Goal: Information Seeking & Learning: Find specific page/section

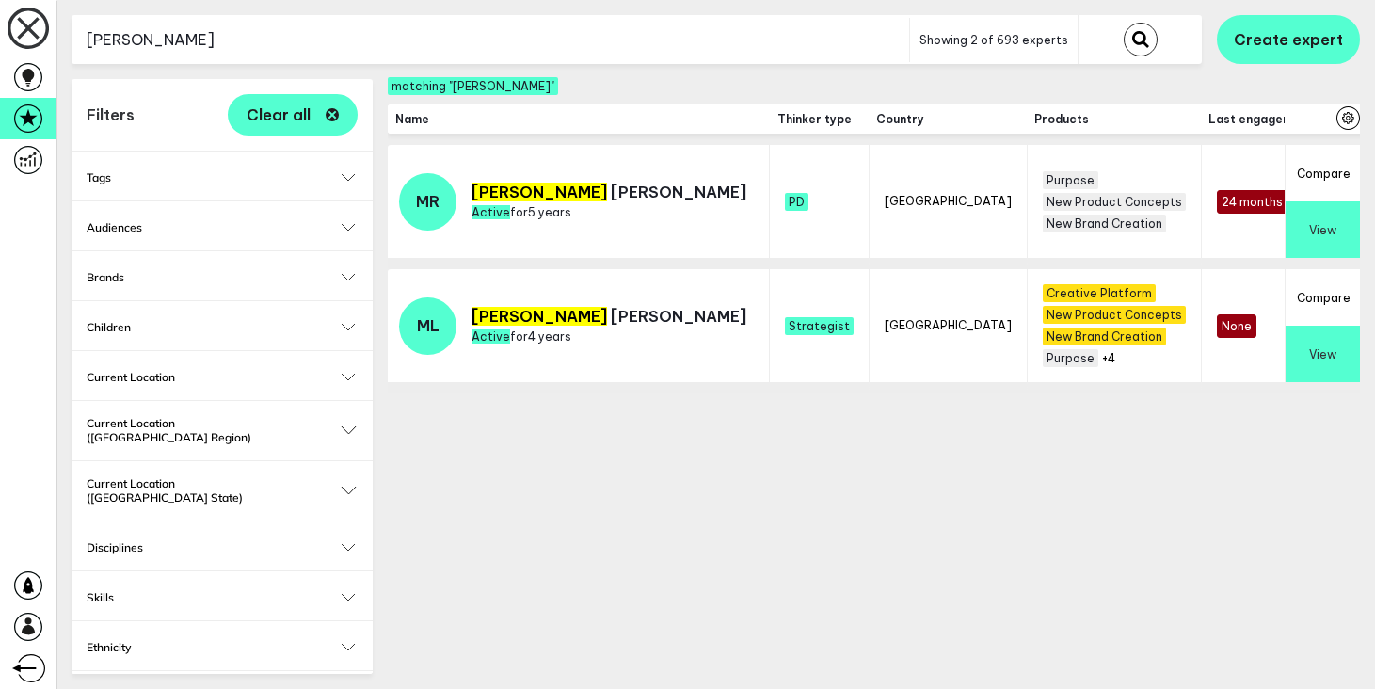
click at [219, 45] on input "[PERSON_NAME]" at bounding box center [491, 40] width 838 height 46
type input "e"
click at [1124, 23] on button "submit" at bounding box center [1141, 40] width 34 height 34
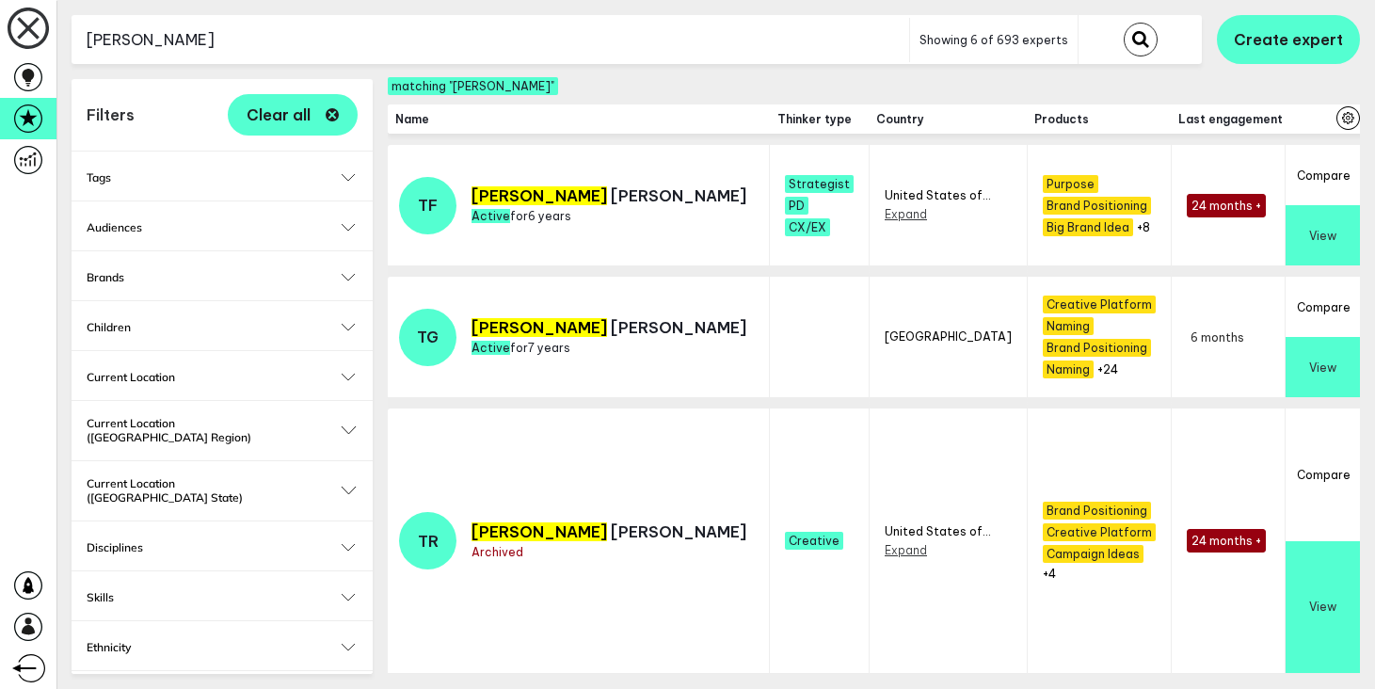
click at [1298, 230] on button "View" at bounding box center [1323, 235] width 74 height 60
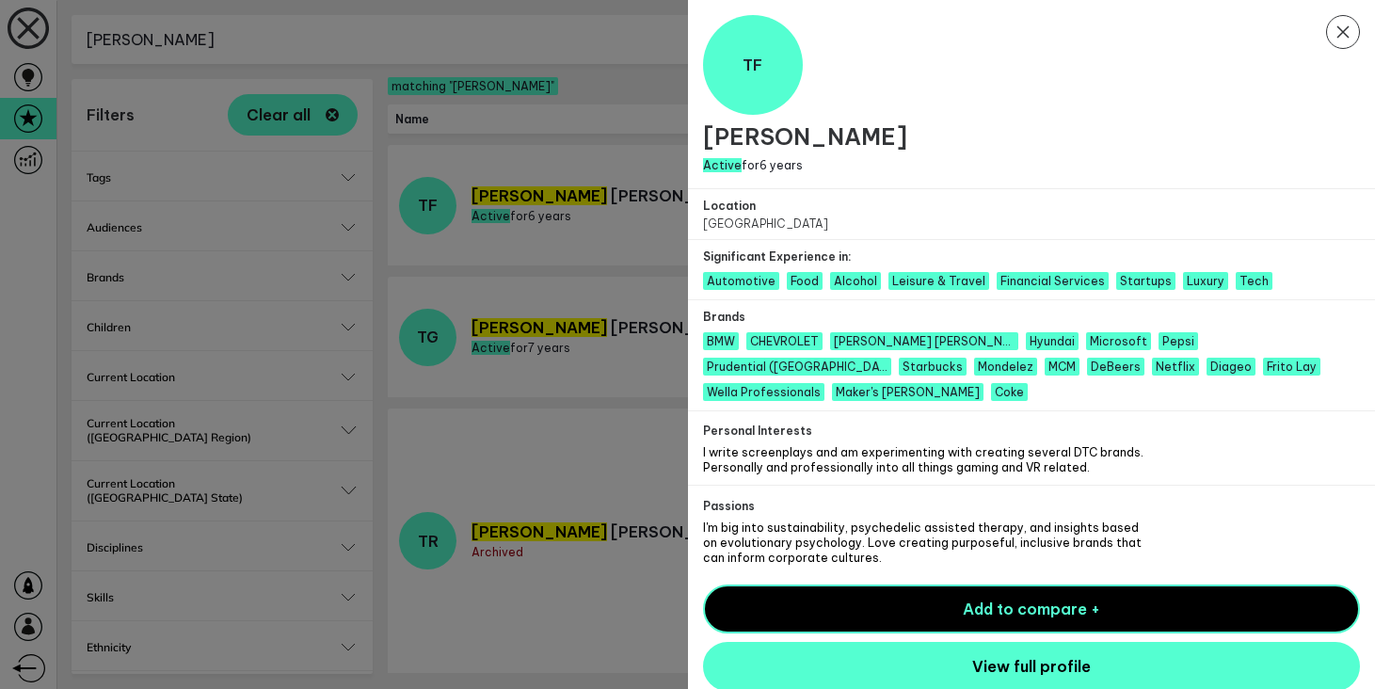
click at [353, 42] on div at bounding box center [687, 344] width 1375 height 689
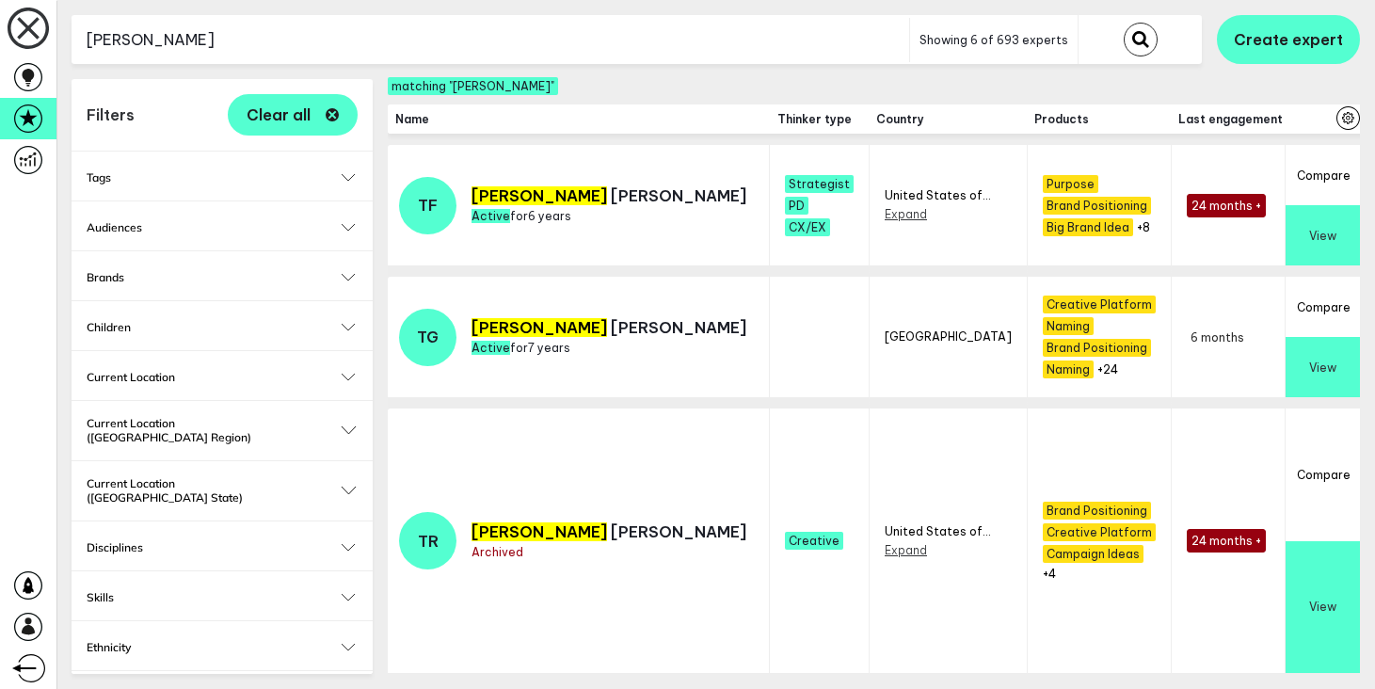
click at [328, 45] on input "[PERSON_NAME]" at bounding box center [491, 40] width 838 height 46
click at [1124, 23] on button "submit" at bounding box center [1141, 40] width 34 height 34
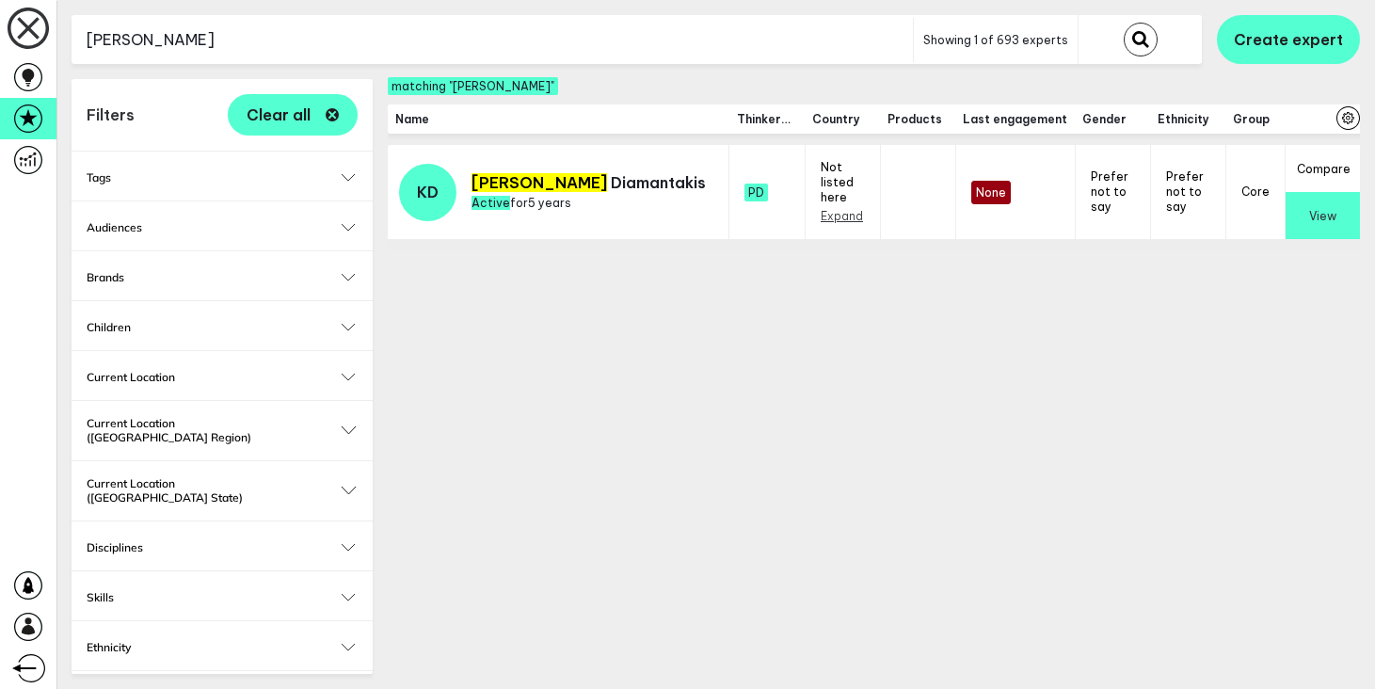
click at [257, 54] on input "[PERSON_NAME]" at bounding box center [493, 40] width 842 height 46
paste input "Nikhil"
click at [1124, 23] on button "submit" at bounding box center [1141, 40] width 34 height 34
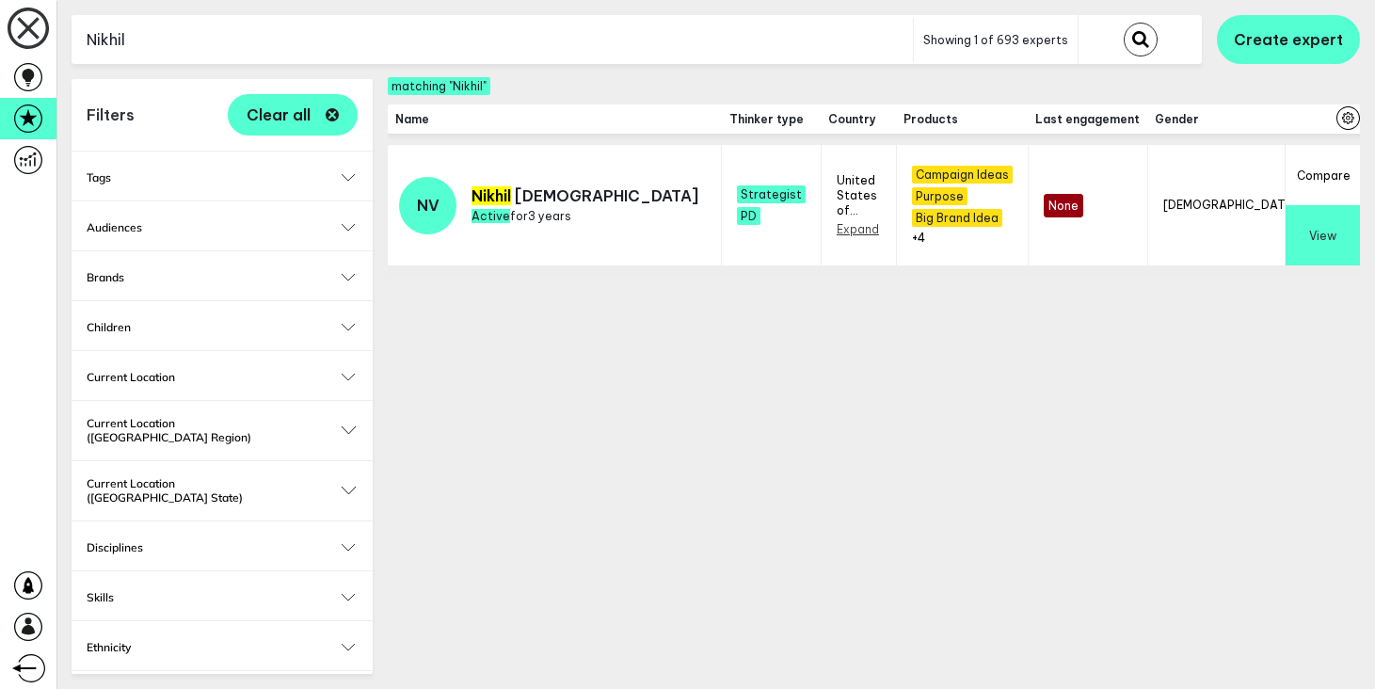
click at [1322, 215] on button "View" at bounding box center [1323, 235] width 74 height 60
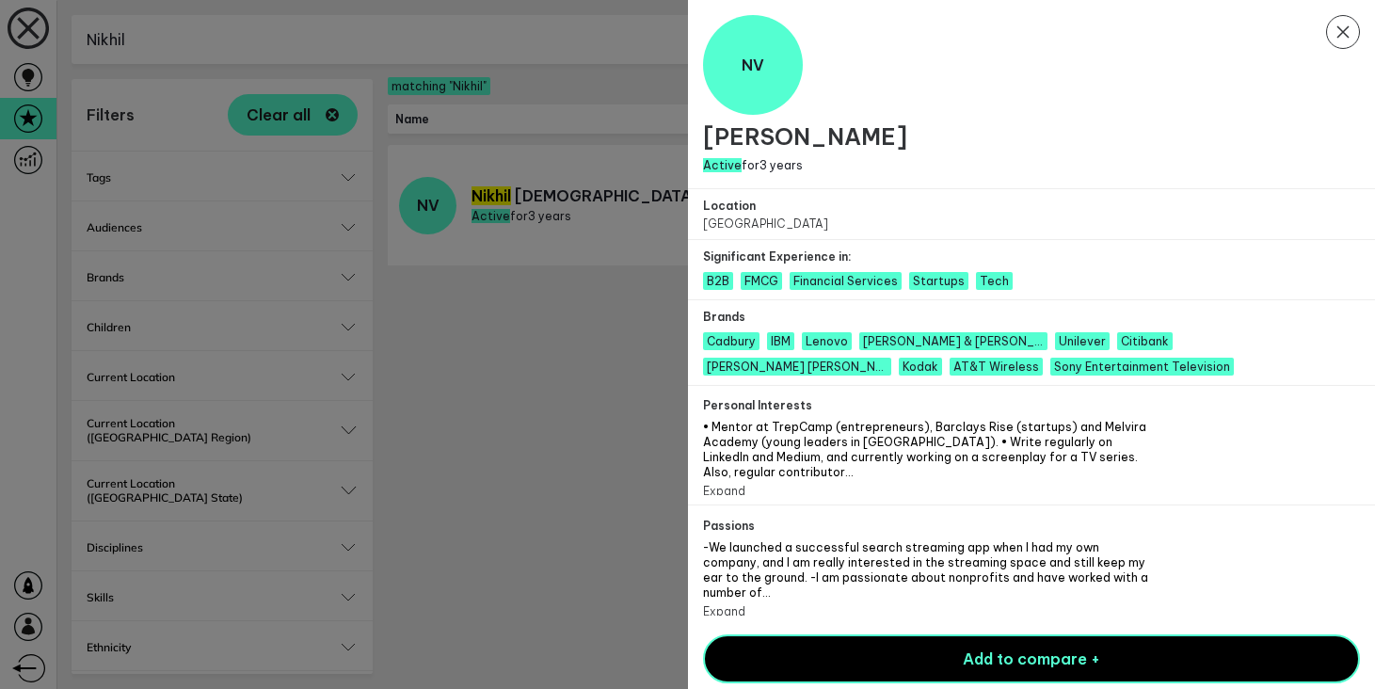
click at [1355, 36] on icon "Close Modal" at bounding box center [1343, 32] width 34 height 34
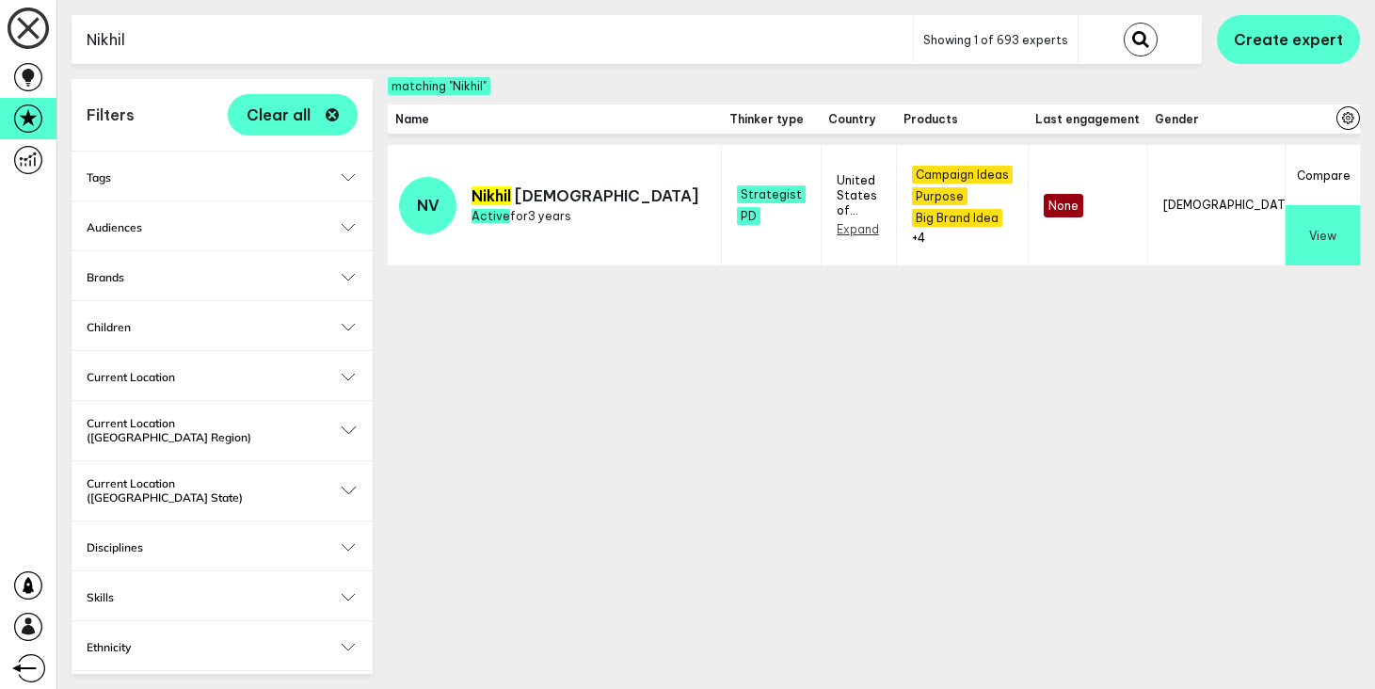
click at [280, 39] on input "Nikhil" at bounding box center [493, 40] width 842 height 46
click at [1124, 23] on button "submit" at bounding box center [1141, 40] width 34 height 34
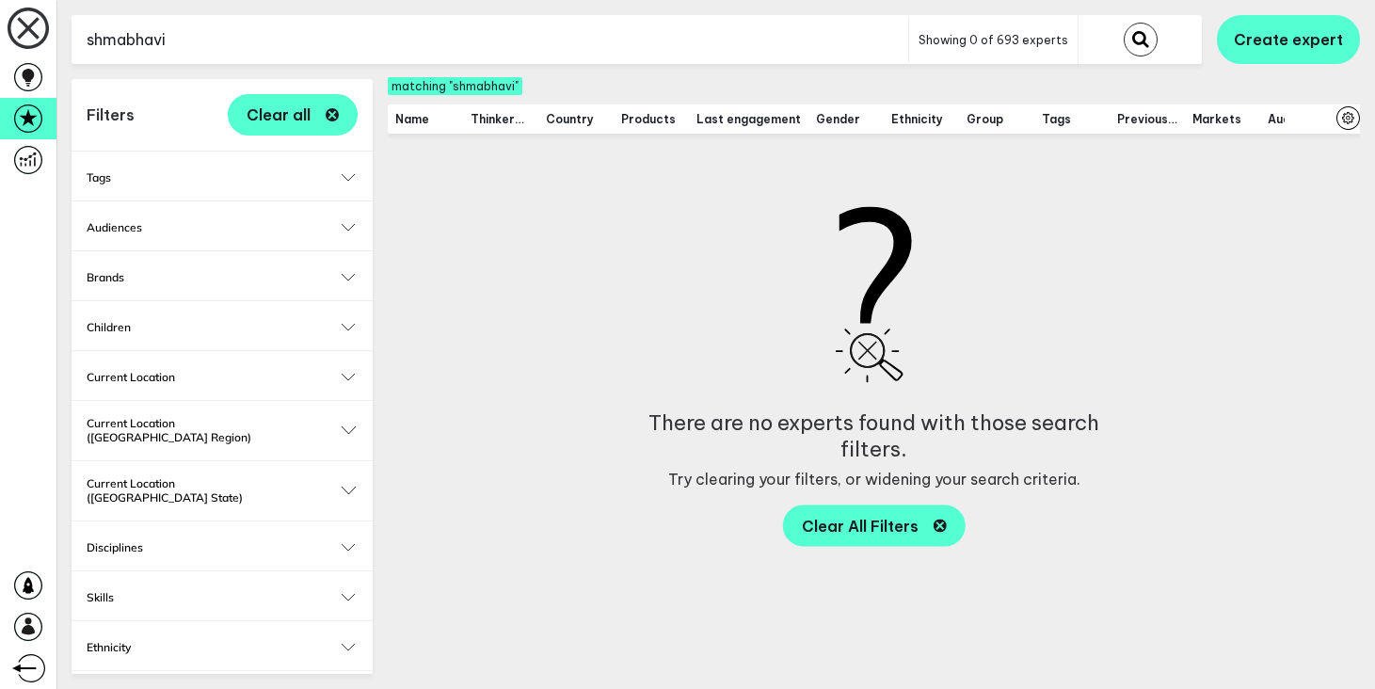
click at [267, 31] on input "shmabhavi" at bounding box center [490, 40] width 837 height 46
click at [1124, 23] on button "submit" at bounding box center [1141, 40] width 34 height 34
click at [217, 49] on input "bavi" at bounding box center [490, 40] width 837 height 46
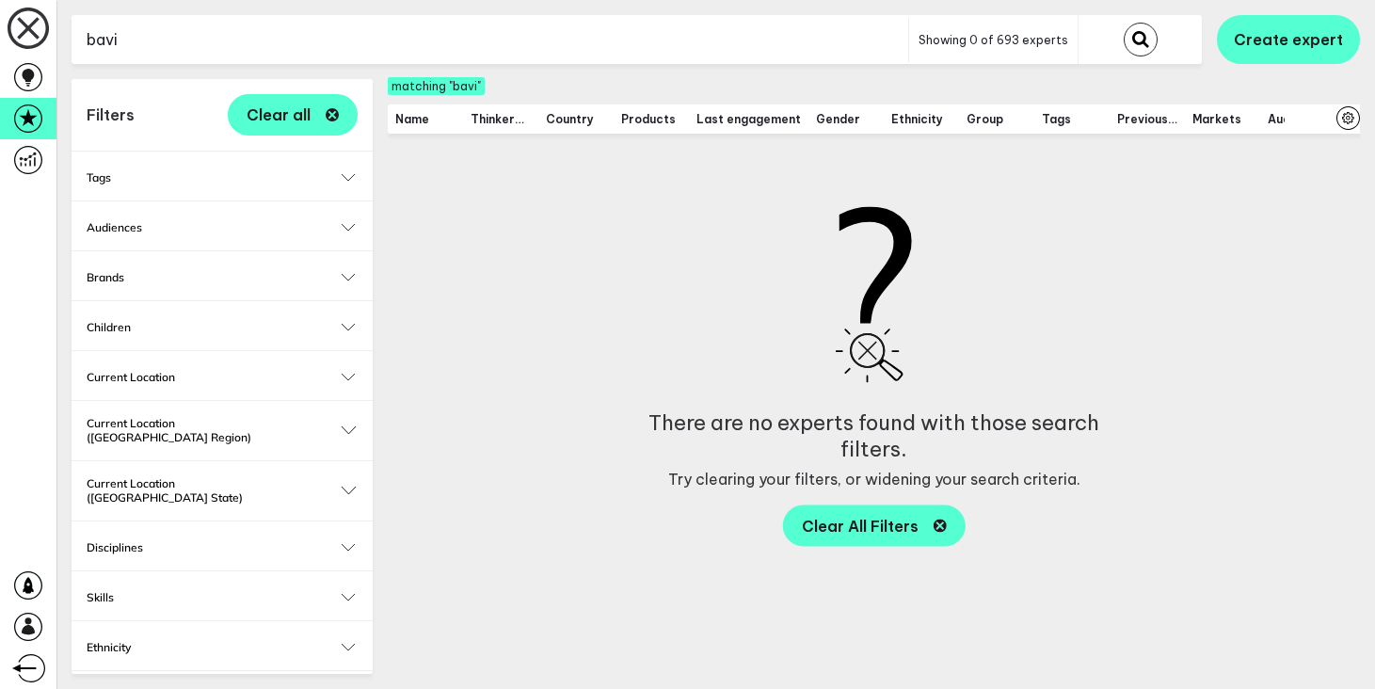
click at [217, 49] on input "bavi" at bounding box center [490, 40] width 837 height 46
paste input "Shambh"
click at [1124, 23] on button "submit" at bounding box center [1141, 40] width 34 height 34
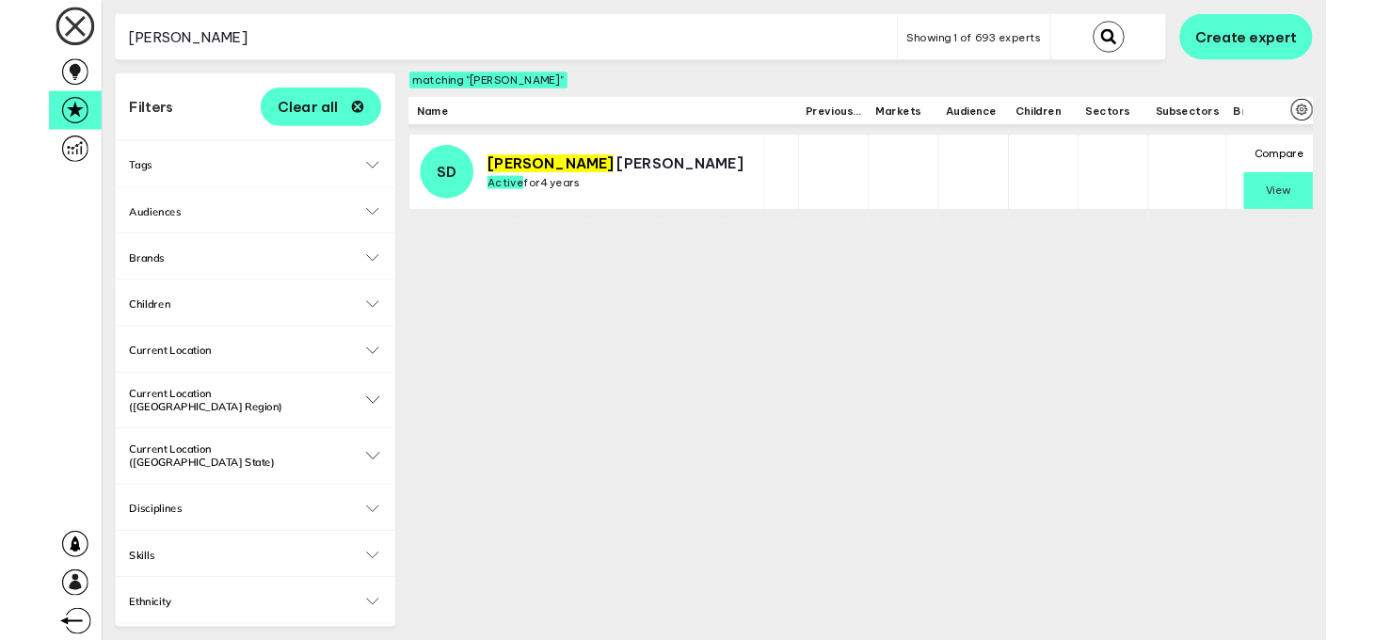
scroll to position [0, 1056]
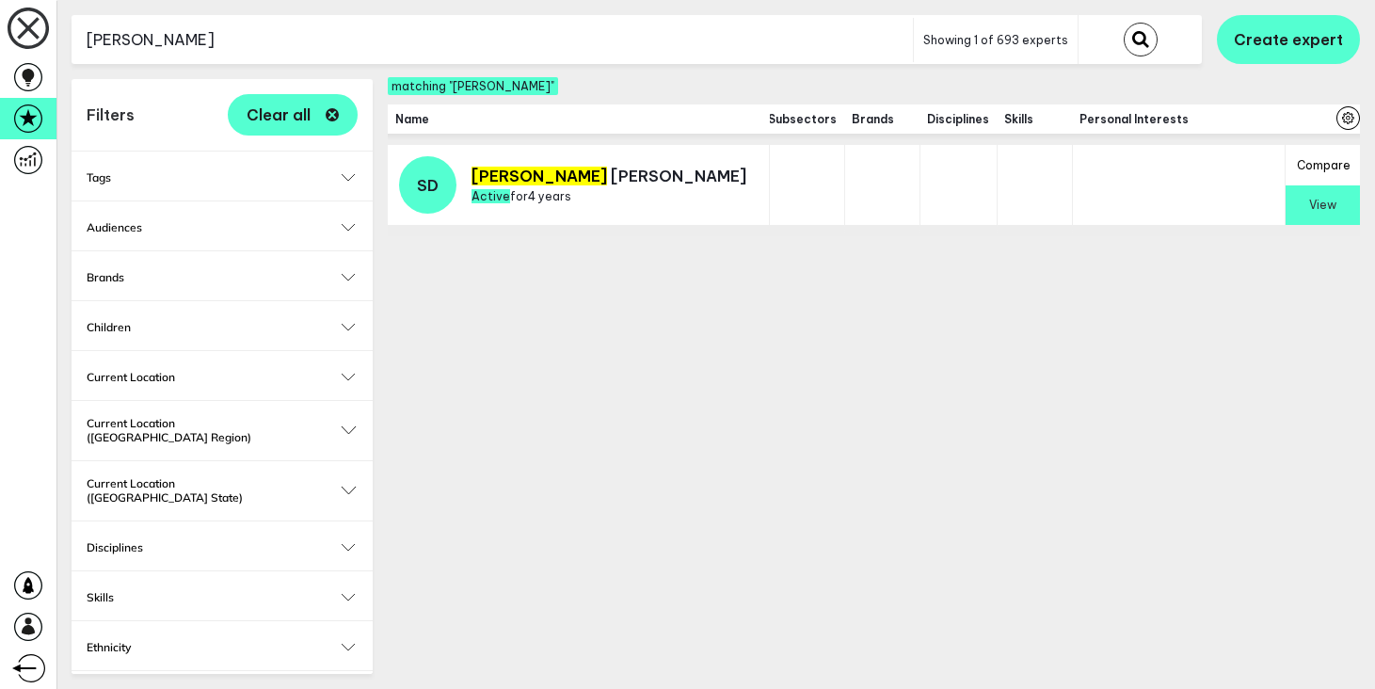
click at [222, 40] on input "[PERSON_NAME]" at bounding box center [493, 40] width 842 height 46
type input "[PERSON_NAME]"
click at [1124, 23] on button "submit" at bounding box center [1141, 40] width 34 height 34
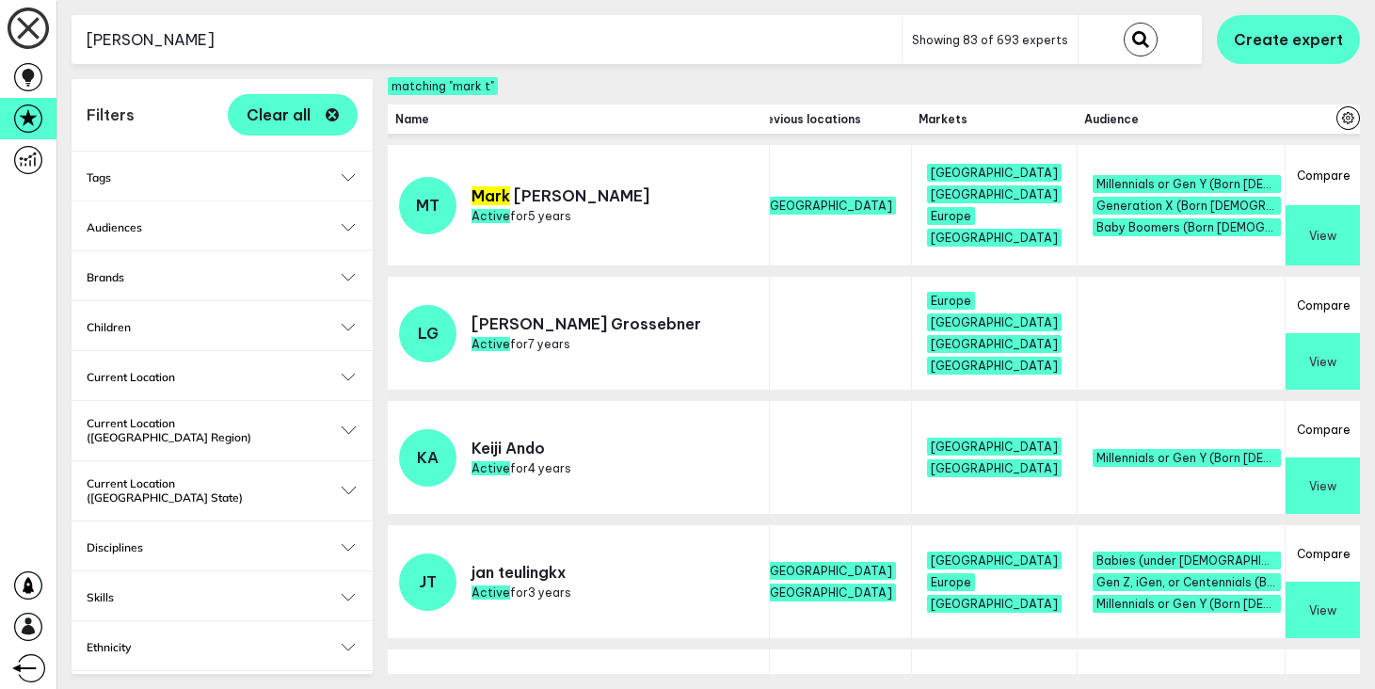
click at [1326, 246] on button "View" at bounding box center [1323, 235] width 74 height 60
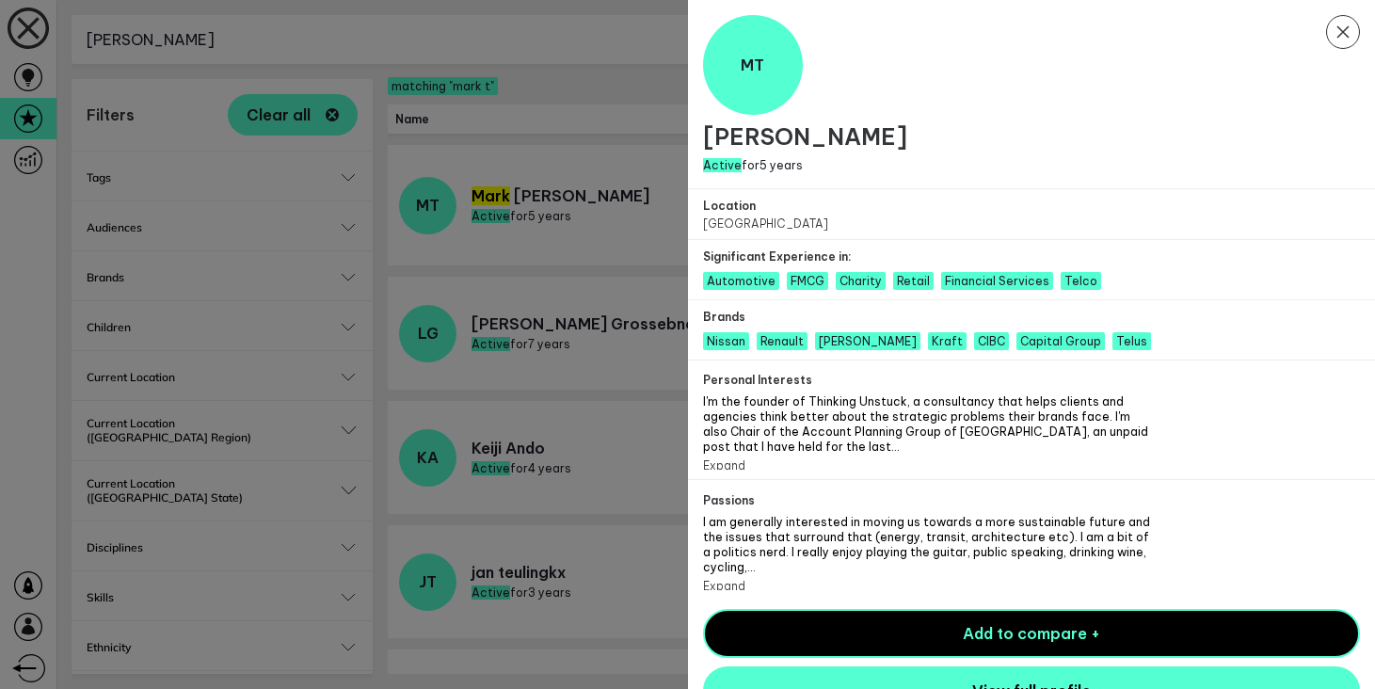
click at [736, 579] on button "Expand" at bounding box center [724, 586] width 42 height 14
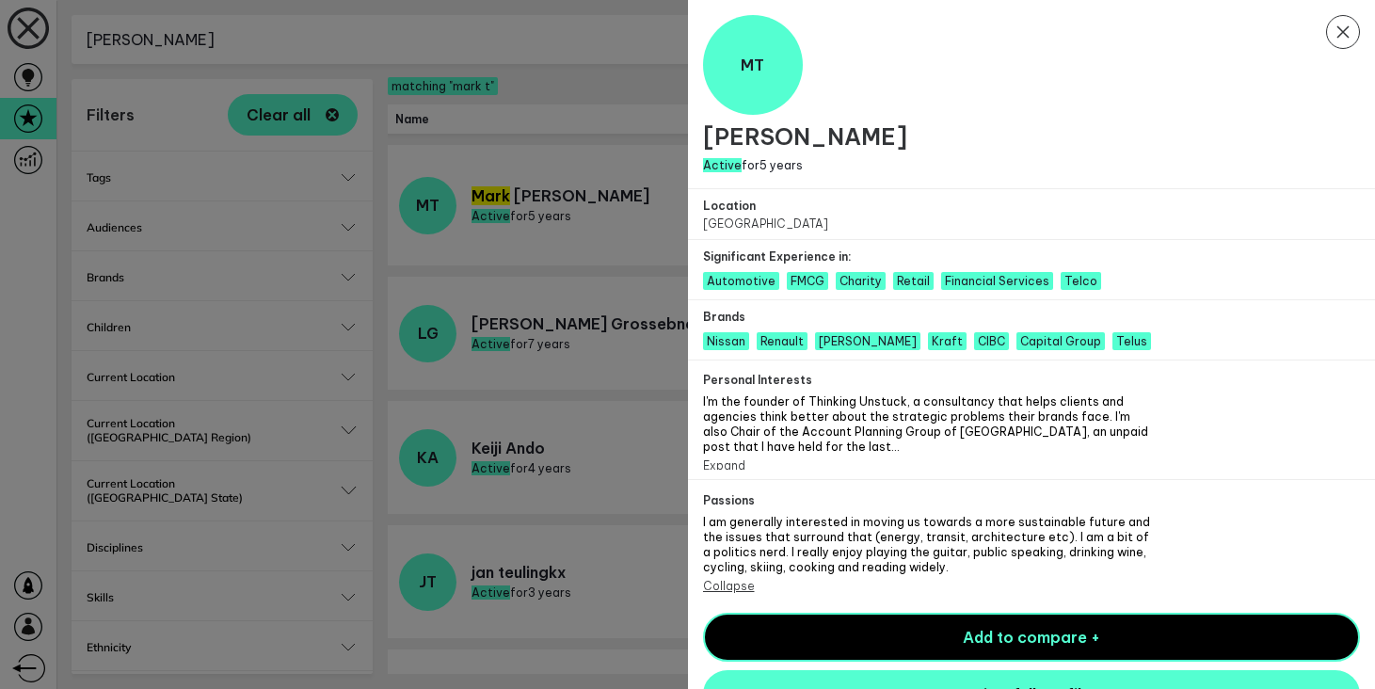
click at [1342, 36] on icon "Close Modal" at bounding box center [1343, 32] width 34 height 34
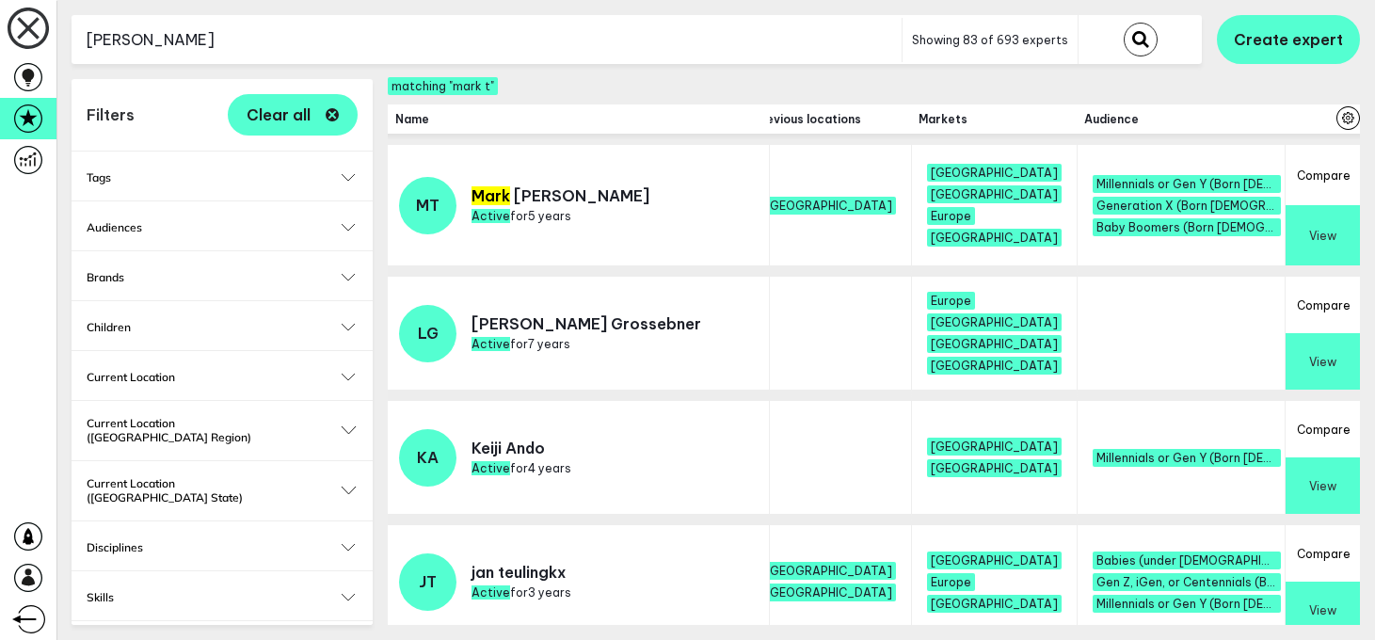
click at [386, 40] on input "[PERSON_NAME]" at bounding box center [487, 40] width 830 height 46
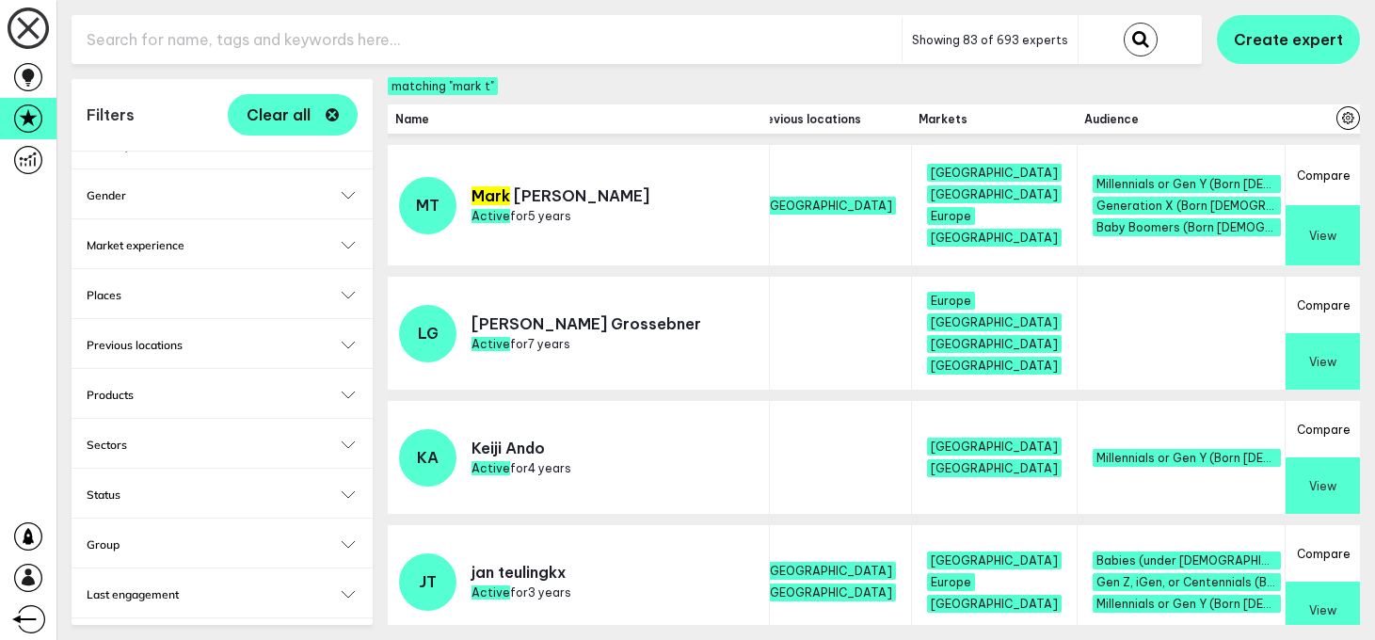
click at [348, 388] on button "Products" at bounding box center [222, 395] width 271 height 14
click at [321, 415] on div "Select..." at bounding box center [222, 434] width 271 height 39
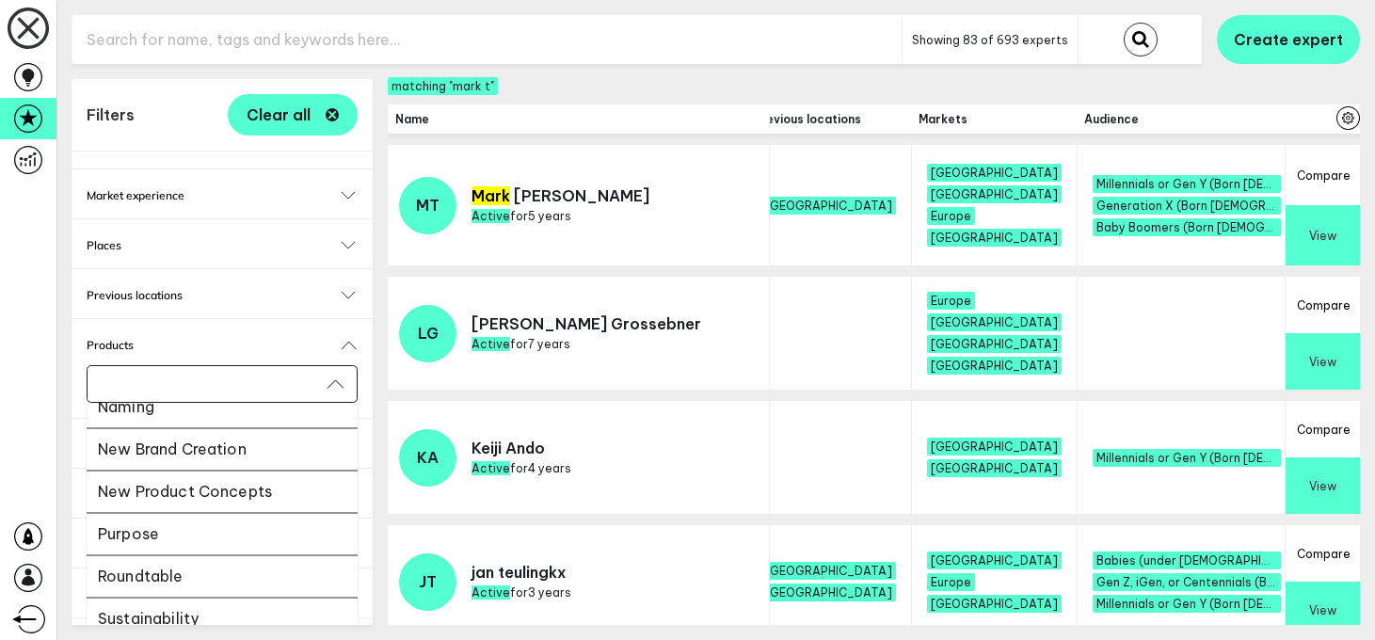
scroll to position [571, 0]
click at [230, 467] on li "New Product Concepts" at bounding box center [222, 488] width 271 height 42
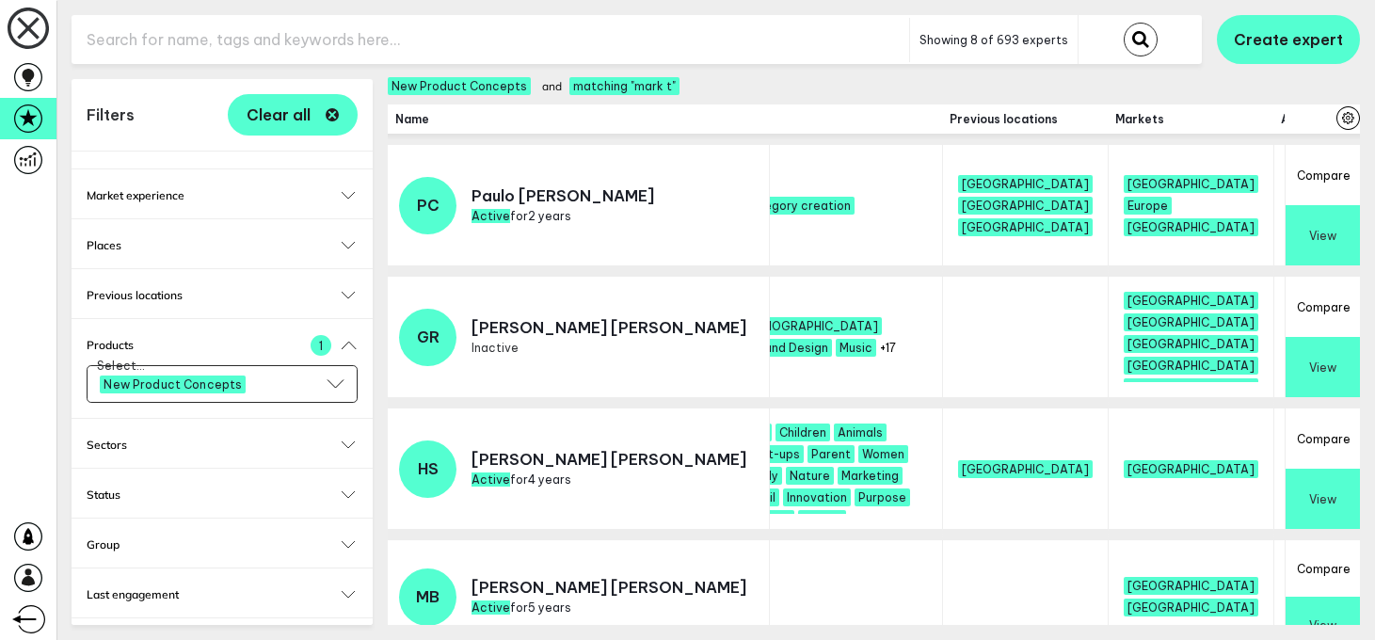
click at [345, 288] on button "Previous locations" at bounding box center [222, 295] width 271 height 14
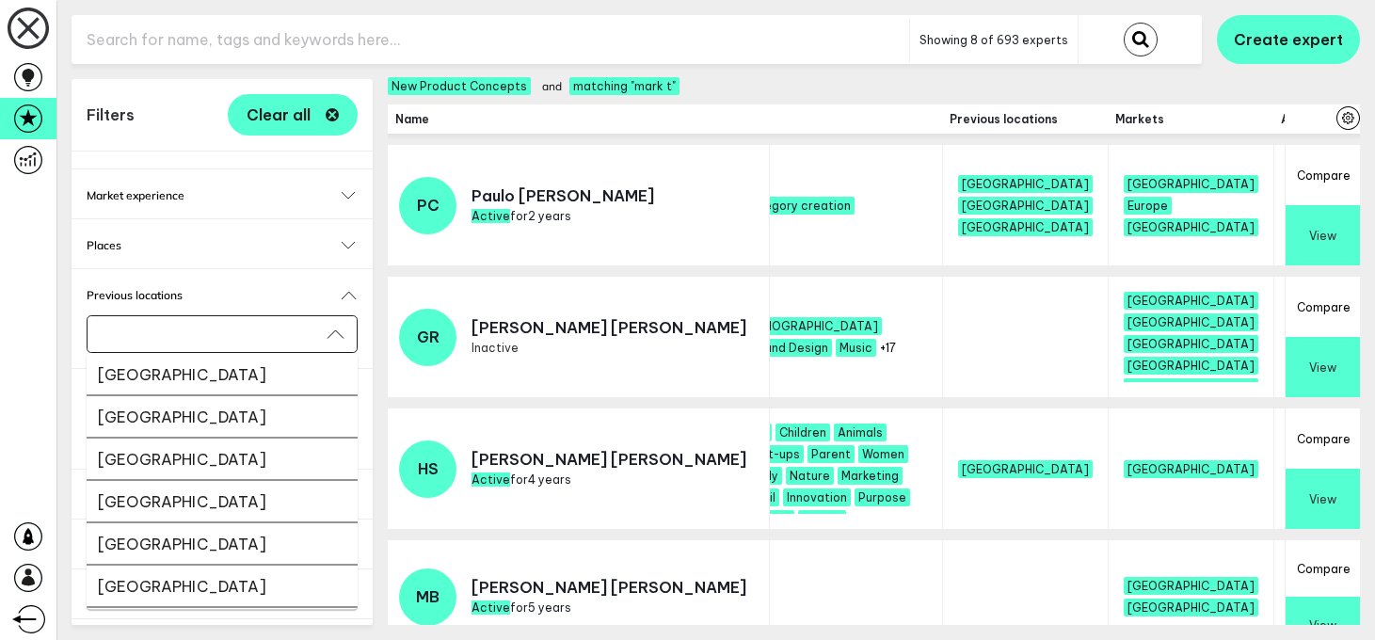
click at [295, 324] on input "Select..." at bounding box center [210, 335] width 221 height 22
click at [349, 288] on button "Previous locations" at bounding box center [222, 295] width 271 height 14
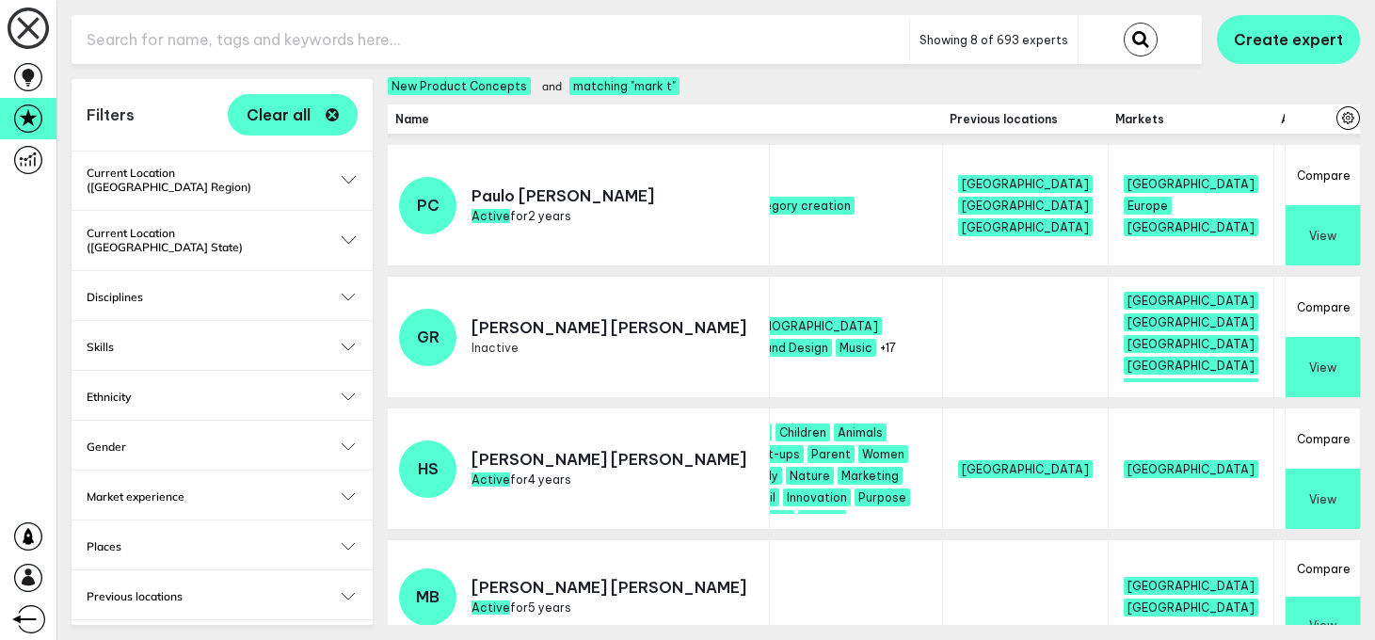
scroll to position [251, 0]
click at [350, 225] on button "Current Location ([GEOGRAPHIC_DATA] State)" at bounding box center [222, 239] width 271 height 28
click at [296, 275] on input "Select..." at bounding box center [210, 286] width 221 height 22
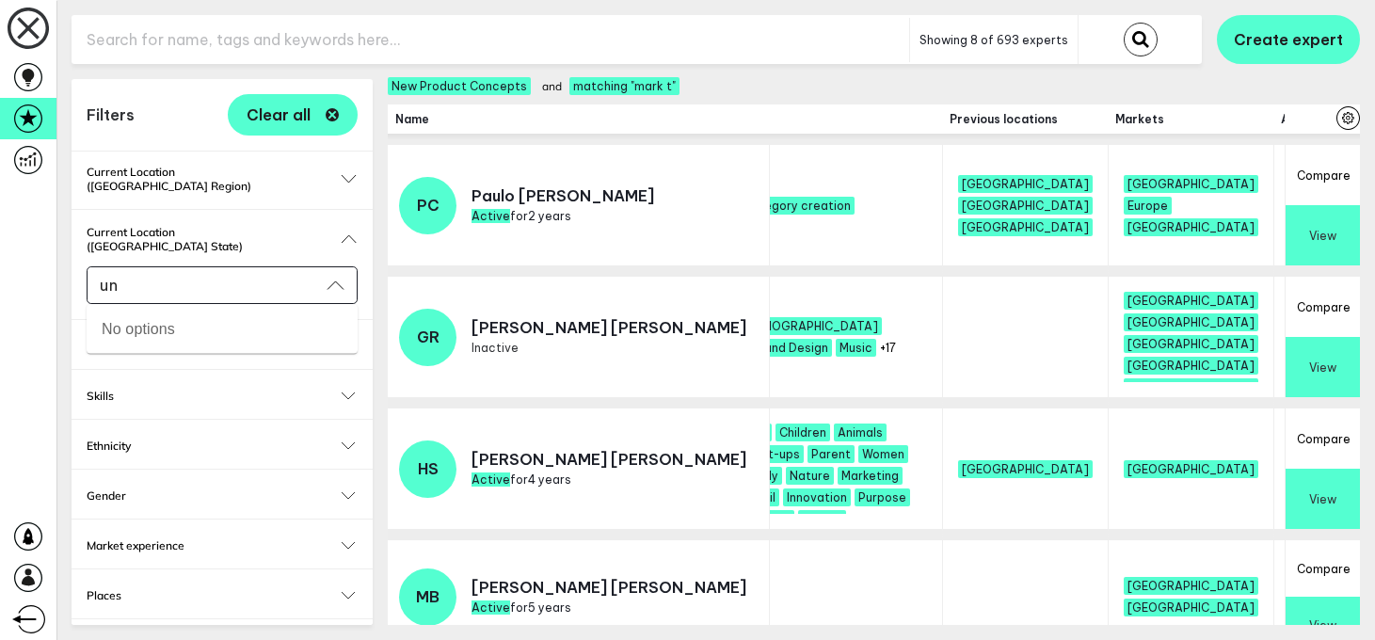
type input "u"
click at [349, 168] on h2 "Current Location ([GEOGRAPHIC_DATA] Region)" at bounding box center [222, 179] width 271 height 28
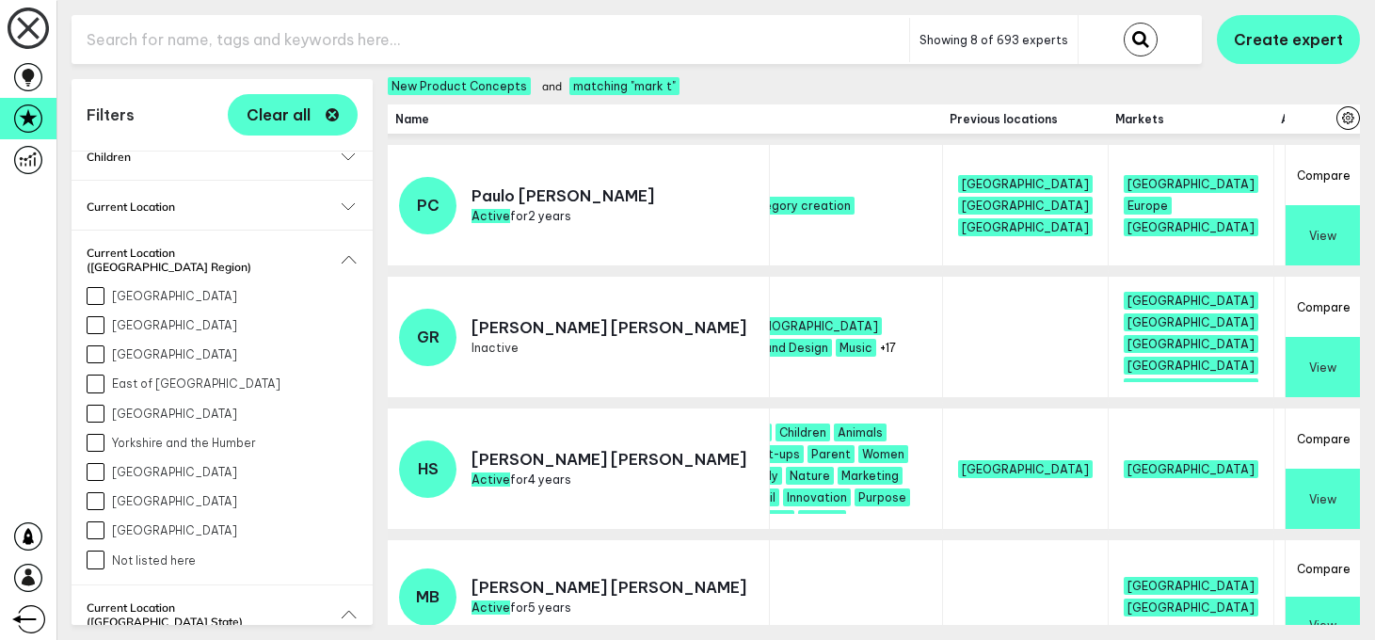
scroll to position [171, 0]
click at [338, 201] on h2 "Current Location" at bounding box center [222, 206] width 271 height 14
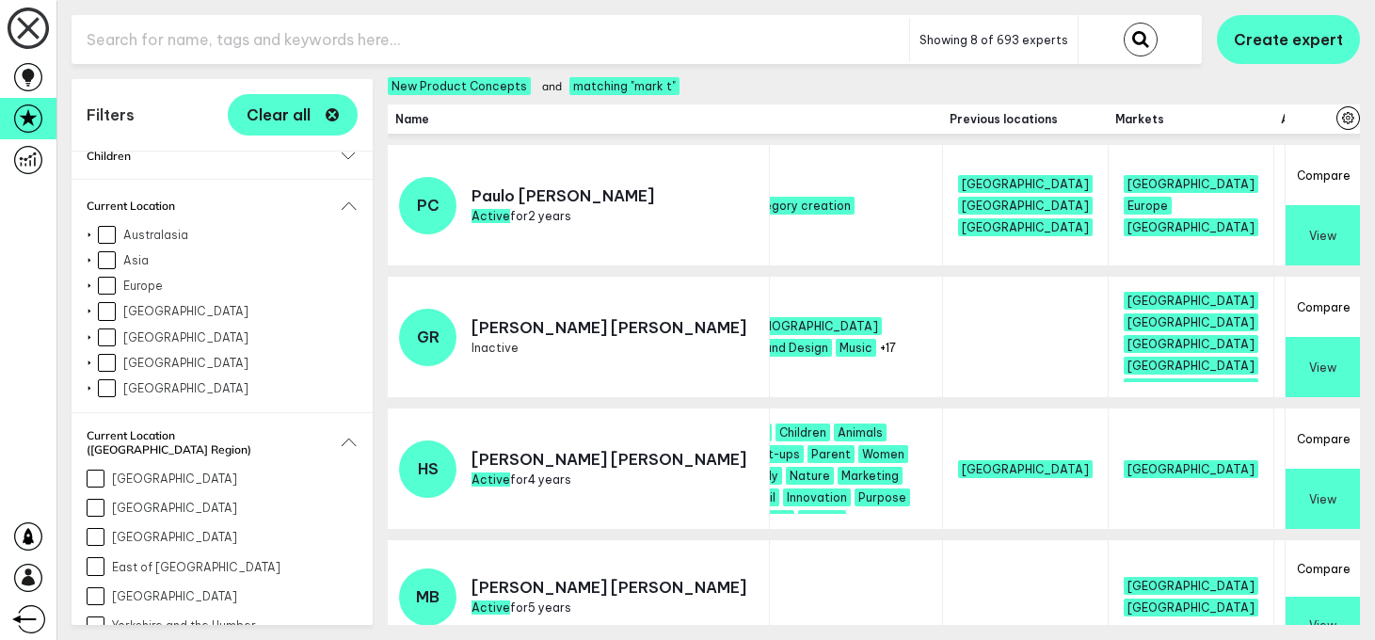
click at [100, 344] on input "[GEOGRAPHIC_DATA]" at bounding box center [107, 338] width 18 height 18
checkbox input "true"
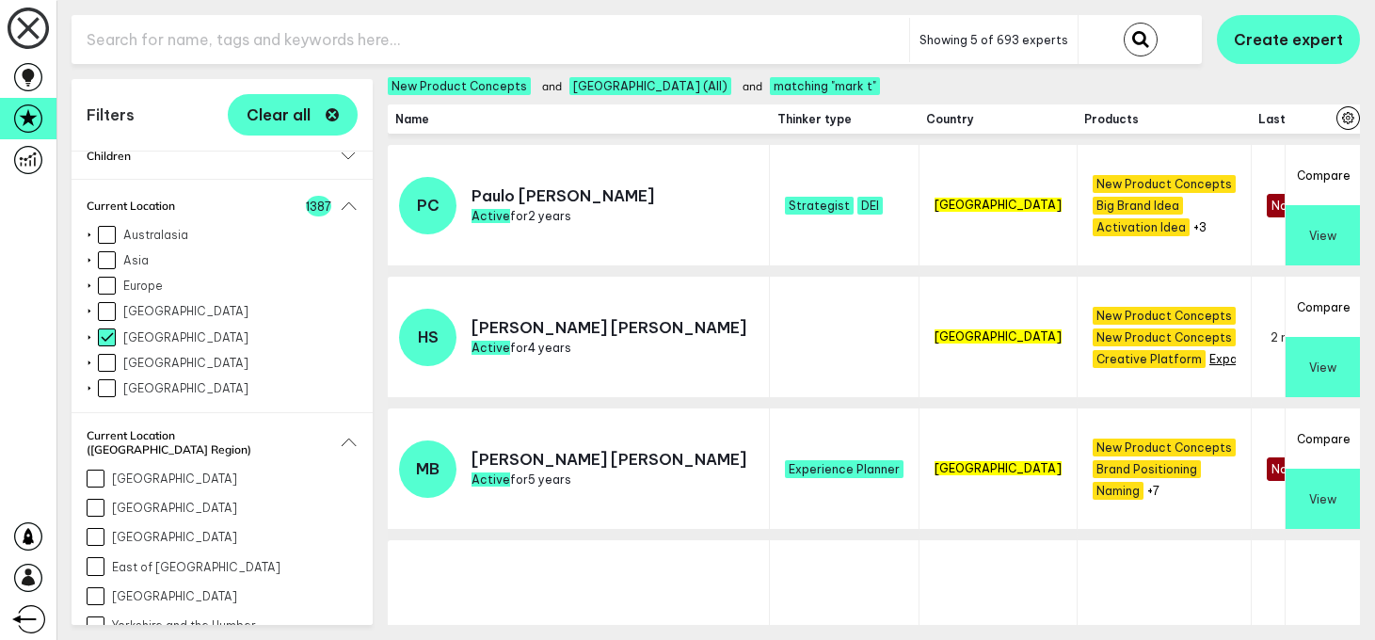
click at [1210, 357] on button "+14" at bounding box center [1218, 359] width 17 height 14
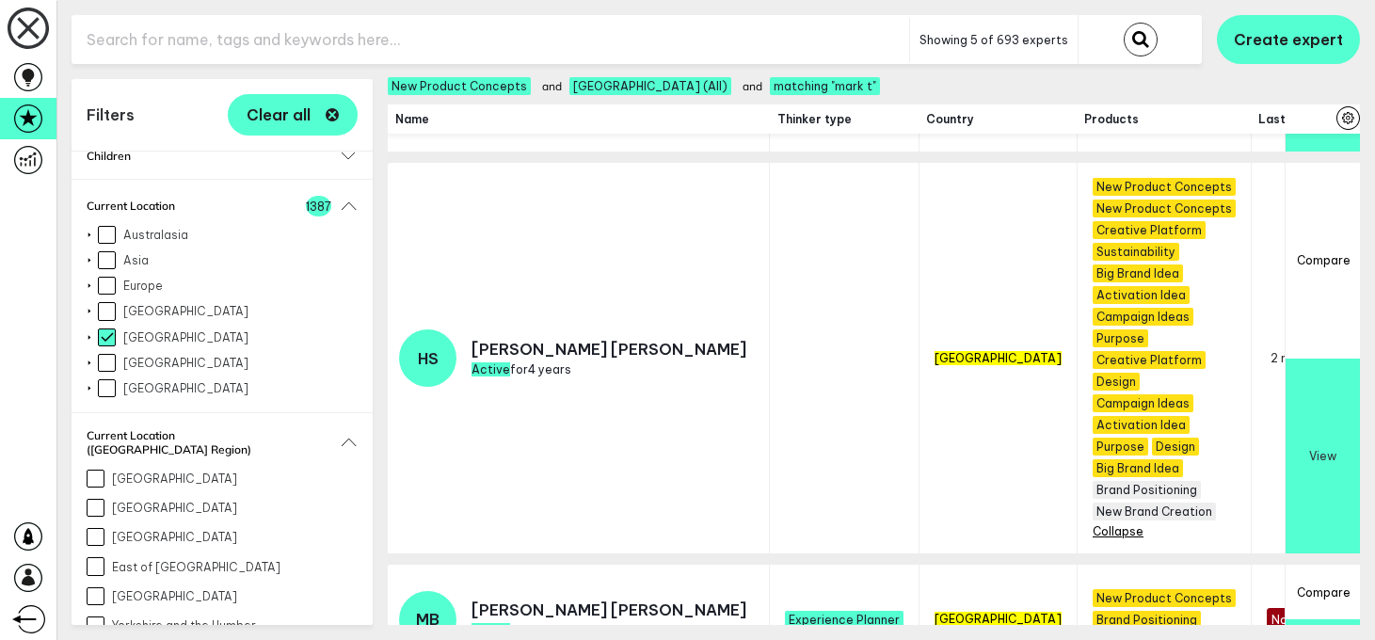
scroll to position [117, 0]
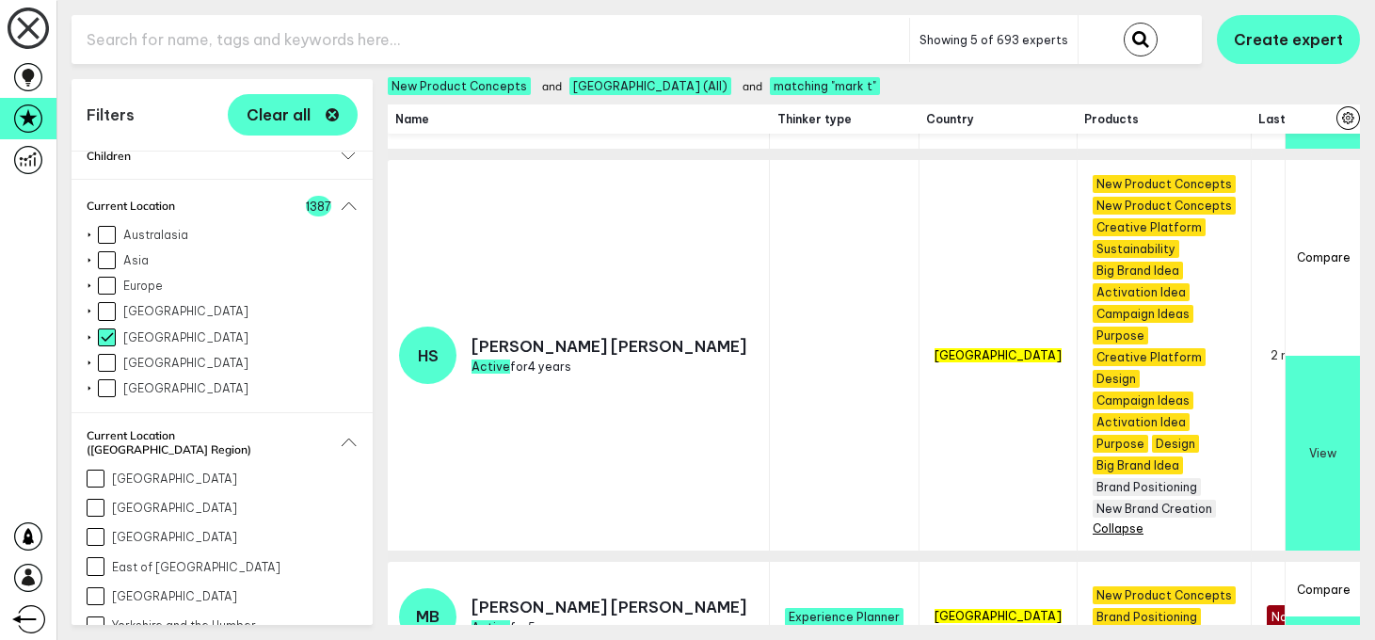
click at [1093, 530] on button "Collapse" at bounding box center [1118, 529] width 51 height 14
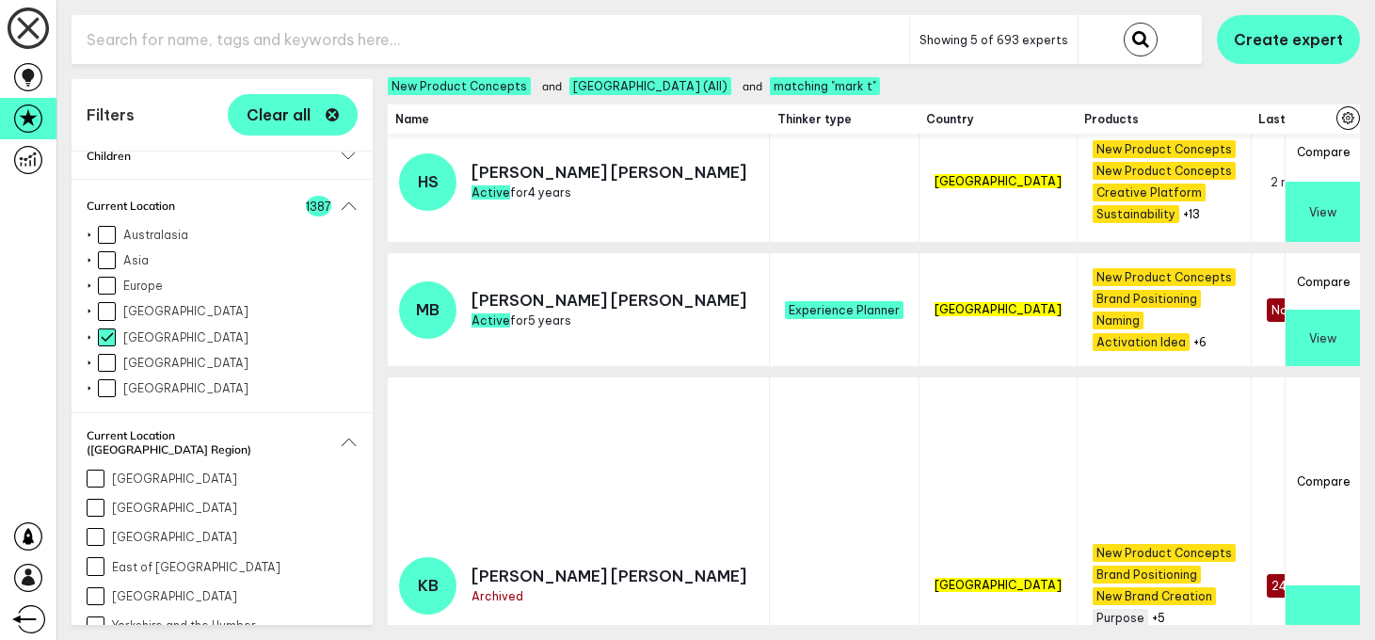
scroll to position [0, 0]
